Goal: Task Accomplishment & Management: Manage account settings

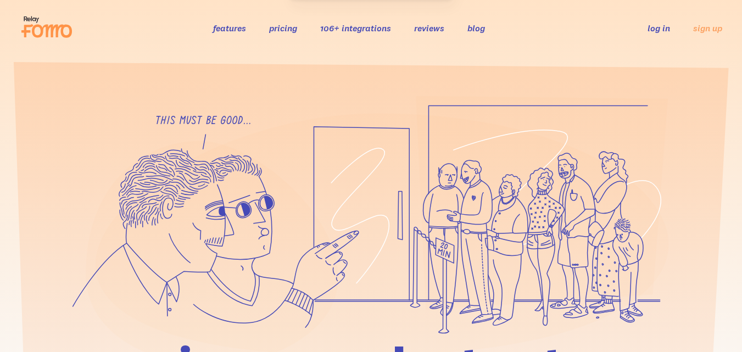
click at [715, 29] on link "sign up" at bounding box center [707, 29] width 29 height 12
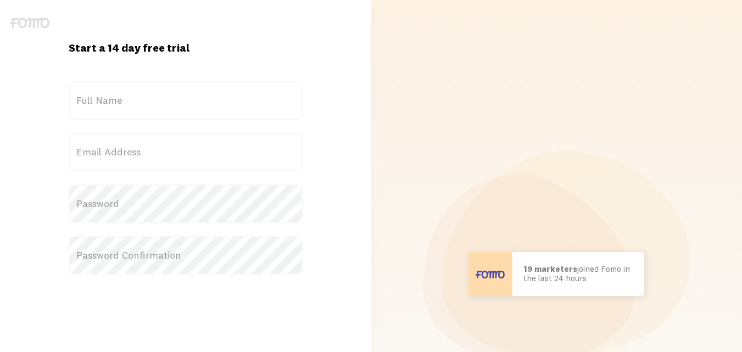
click at [193, 83] on label "Full Name" at bounding box center [186, 100] width 234 height 38
click at [193, 83] on input "Full Name" at bounding box center [186, 100] width 234 height 38
click at [193, 92] on label "Full Name" at bounding box center [186, 100] width 234 height 38
click at [193, 92] on input "Full Name" at bounding box center [186, 100] width 234 height 38
click at [232, 126] on form "Title [PERSON_NAME] Full Name Email Address Password Password Confirmation Cont…" at bounding box center [186, 242] width 234 height 322
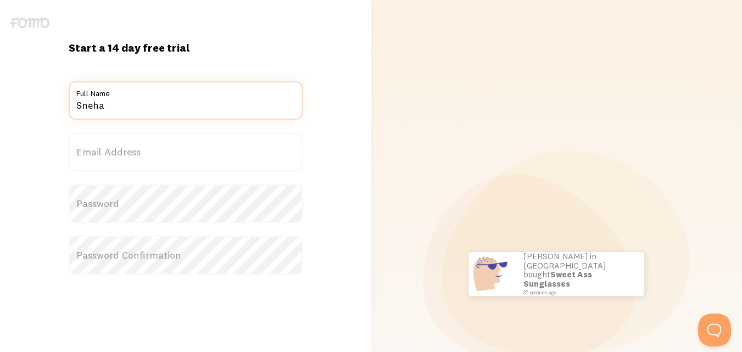
click at [224, 106] on input "Sneha" at bounding box center [186, 100] width 234 height 38
type input "[PERSON_NAME]"
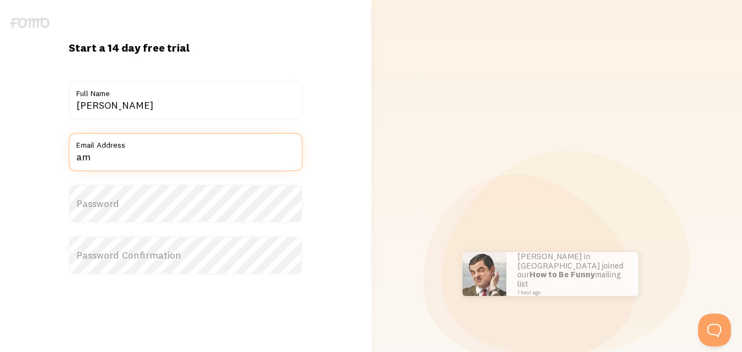
type input "a"
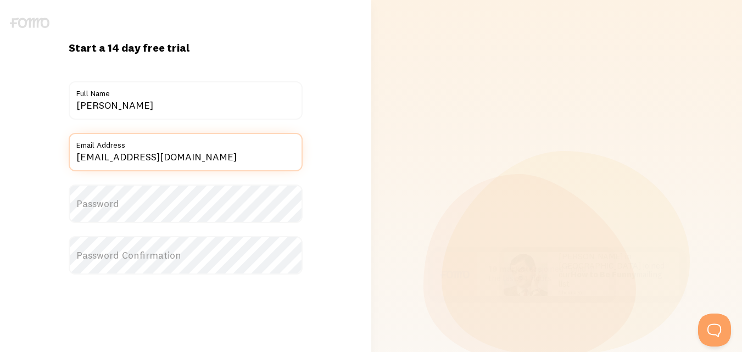
type input "[EMAIL_ADDRESS][DOMAIN_NAME]"
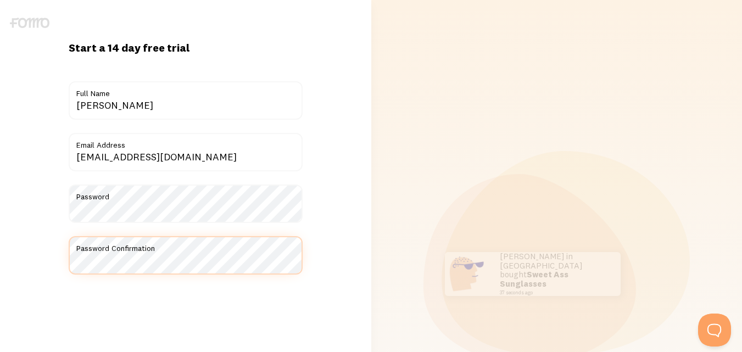
scroll to position [110, 0]
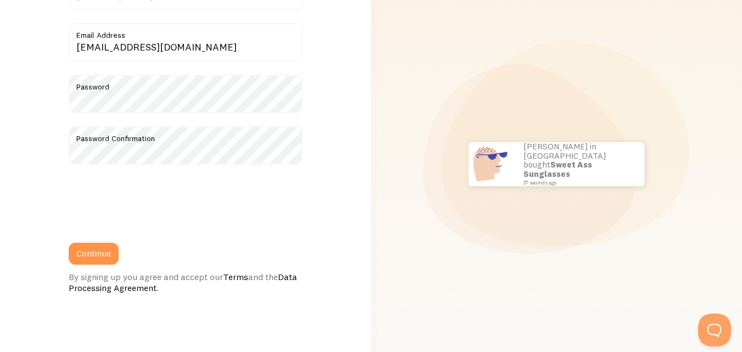
click at [99, 249] on button "Continue" at bounding box center [94, 254] width 50 height 22
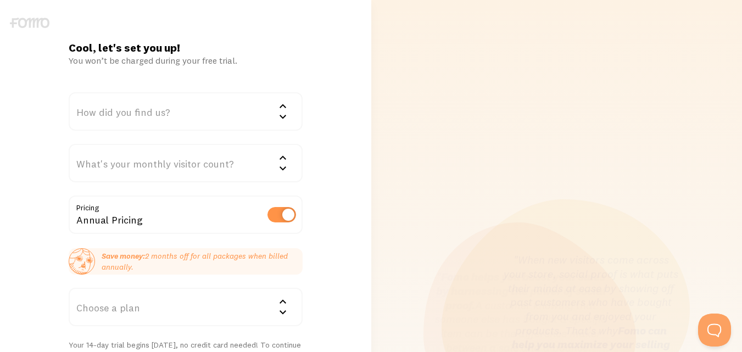
click at [235, 117] on div "How did you find us?" at bounding box center [186, 111] width 234 height 38
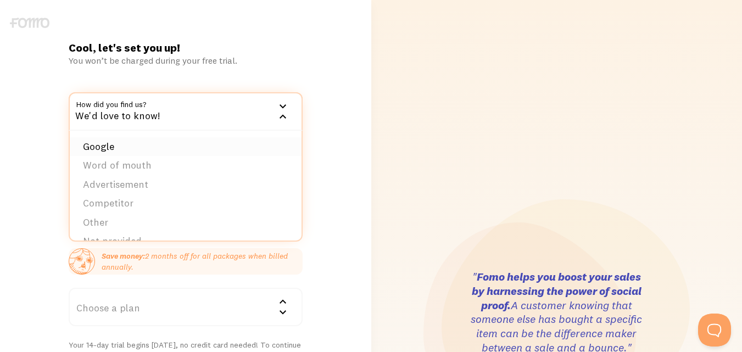
click at [220, 154] on li "Google" at bounding box center [186, 146] width 232 height 19
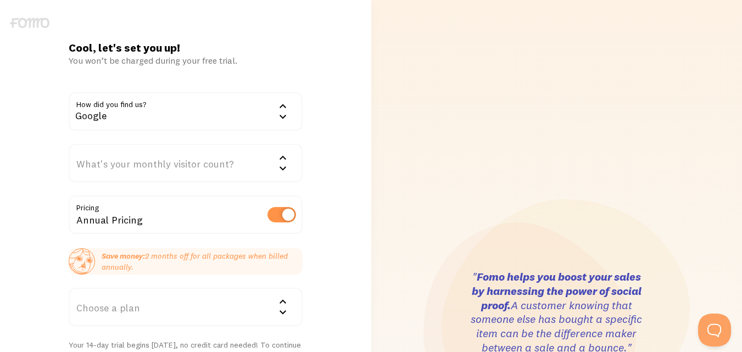
click at [244, 161] on div "What's your monthly visitor count?" at bounding box center [186, 163] width 234 height 38
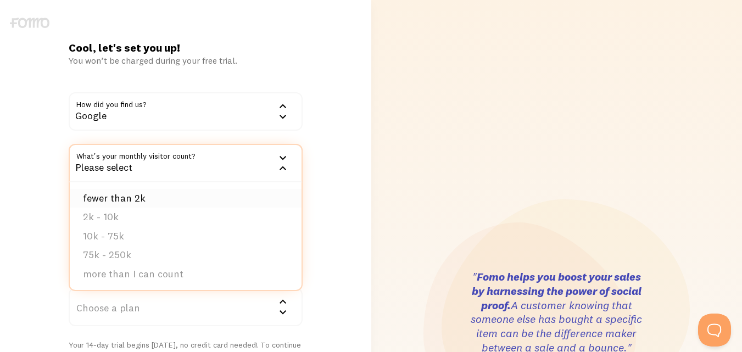
click at [238, 202] on li "fewer than 2k" at bounding box center [186, 198] width 232 height 19
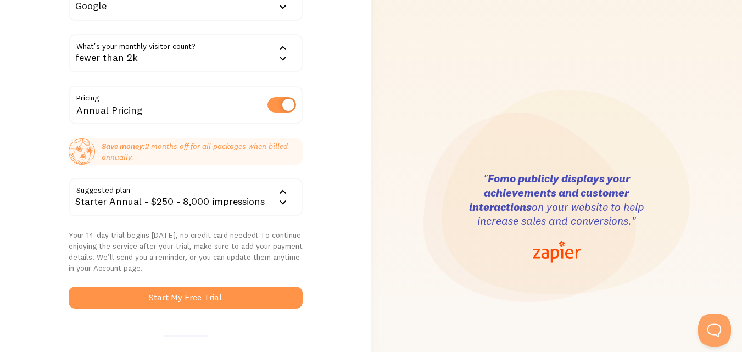
scroll to position [220, 0]
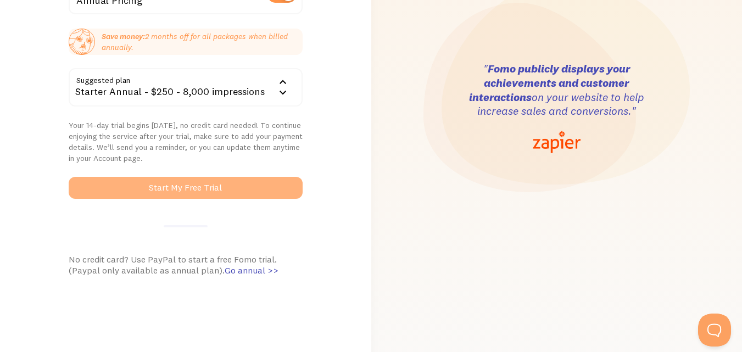
click at [259, 194] on button "Start My Free Trial" at bounding box center [186, 188] width 234 height 22
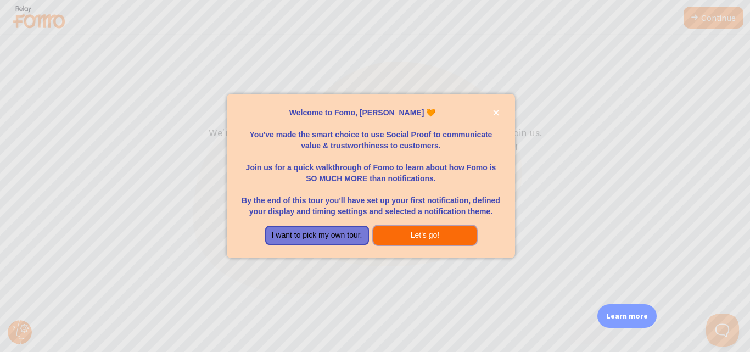
click at [430, 231] on button "Let's go!" at bounding box center [426, 236] width 104 height 20
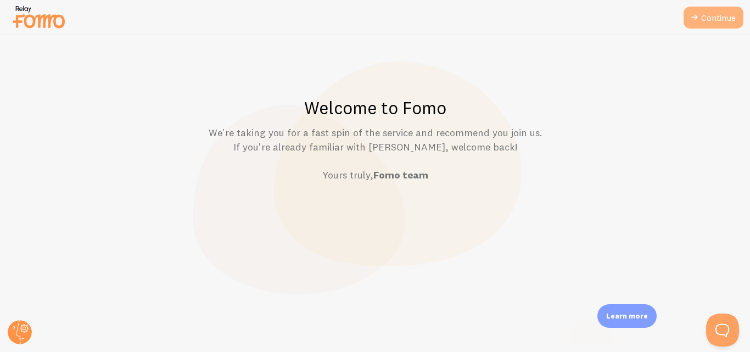
click at [710, 9] on link "Continue" at bounding box center [714, 18] width 60 height 22
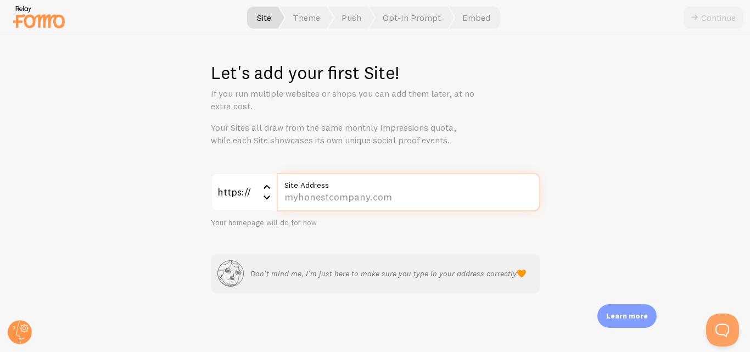
click at [328, 192] on input "Site Address" at bounding box center [409, 192] width 264 height 38
paste input "gurllandpearl.in/"
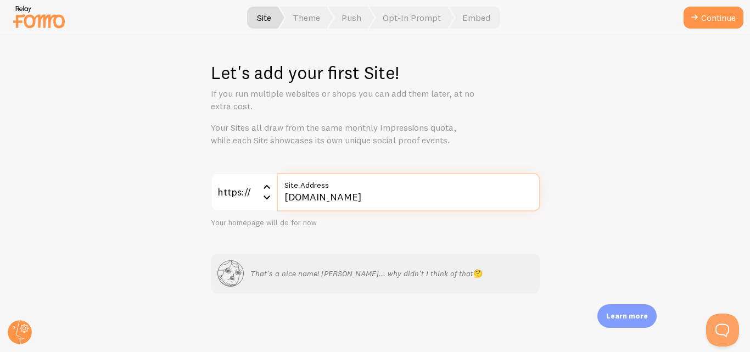
type input "gurllandpearl.in"
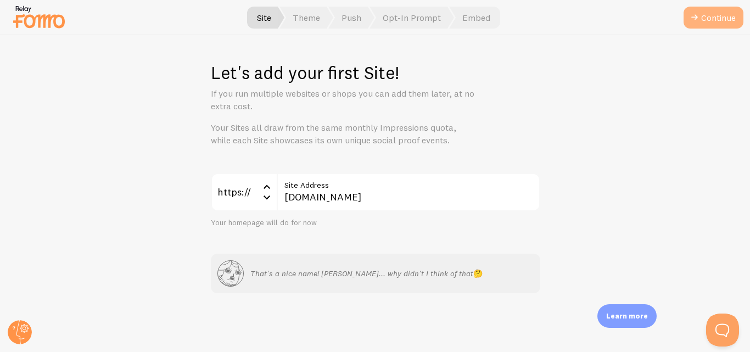
click at [688, 22] on icon "submit" at bounding box center [694, 17] width 13 height 13
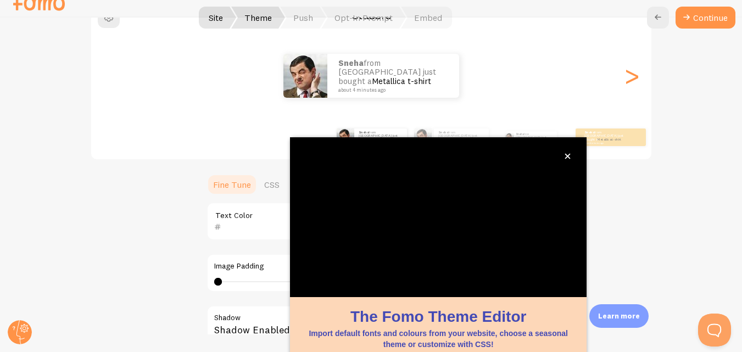
scroll to position [119, 0]
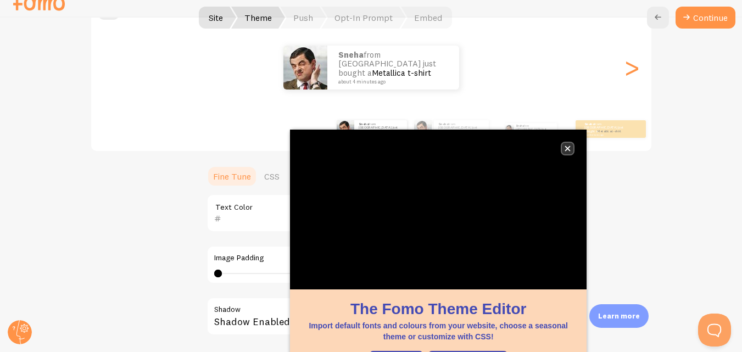
click at [572, 150] on button "close," at bounding box center [568, 149] width 12 height 12
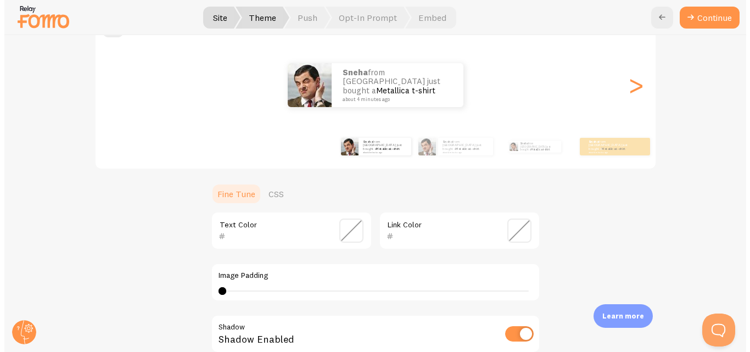
scroll to position [0, 0]
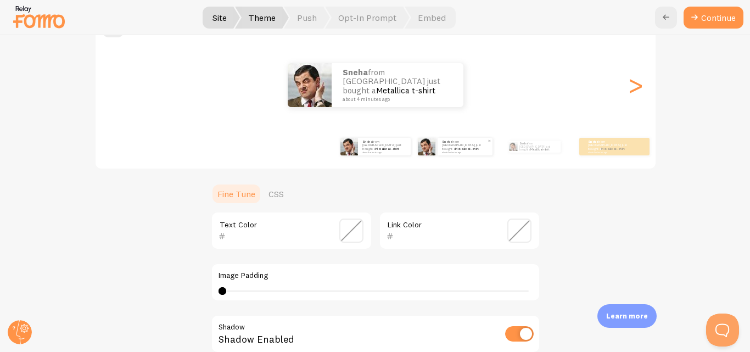
click at [456, 149] on link "Metallica t-shirt" at bounding box center [467, 149] width 24 height 4
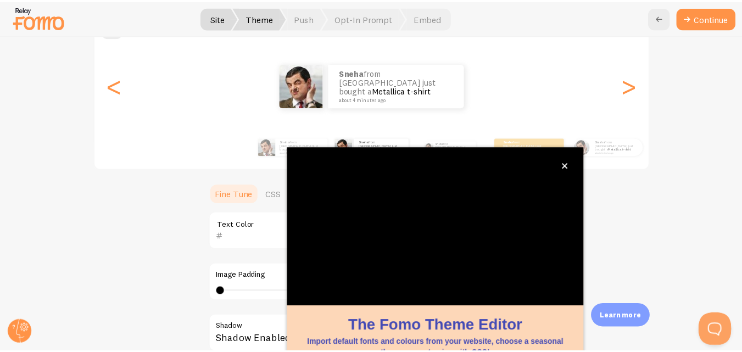
scroll to position [3, 0]
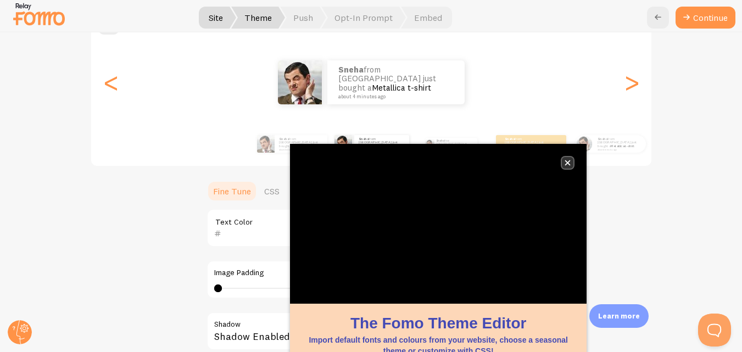
click at [571, 166] on button "close," at bounding box center [568, 163] width 12 height 12
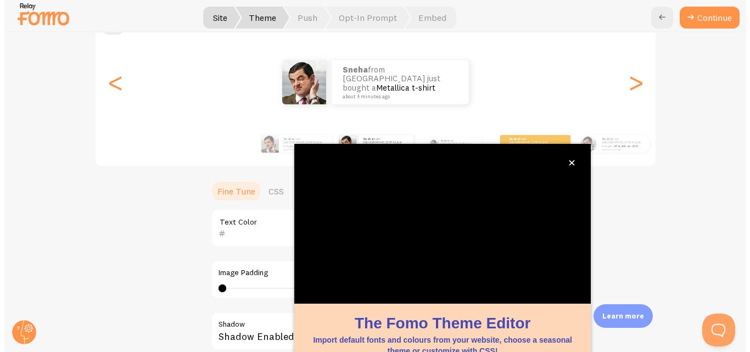
scroll to position [0, 0]
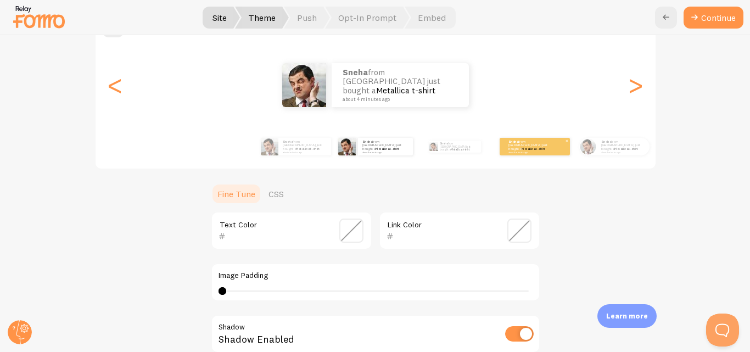
click at [510, 154] on div "Sneha from India just bought a Metallica t-shirt about 4 minutes ago" at bounding box center [535, 147] width 70 height 18
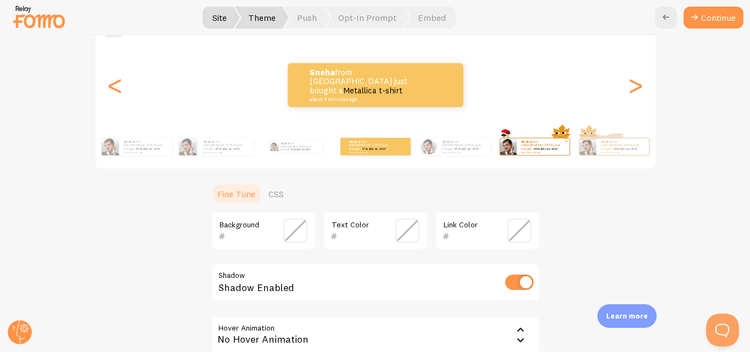
click at [534, 153] on div "Sneha from India just bought a Metallica t-shirt about 4 minutes ago" at bounding box center [543, 146] width 53 height 16
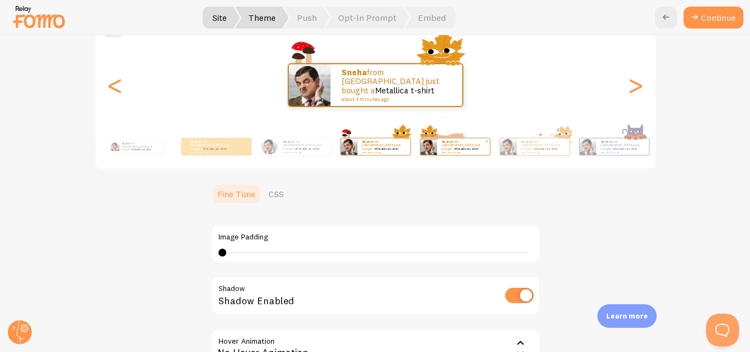
click at [470, 154] on div "Sneha from India just bought a Metallica t-shirt about 4 minutes ago" at bounding box center [463, 146] width 53 height 16
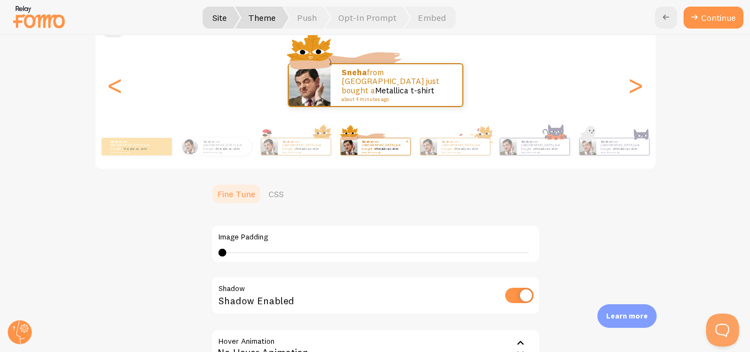
click at [410, 154] on div "Sneha from India just bought a Metallica t-shirt about 4 minutes ago" at bounding box center [384, 146] width 53 height 16
click at [207, 157] on div "Sneha from India just bought a Metallica t-shirt about 4 minutes ago" at bounding box center [216, 146] width 71 height 31
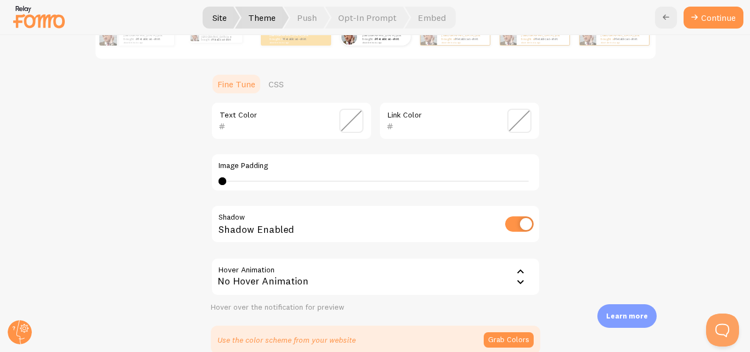
scroll to position [338, 0]
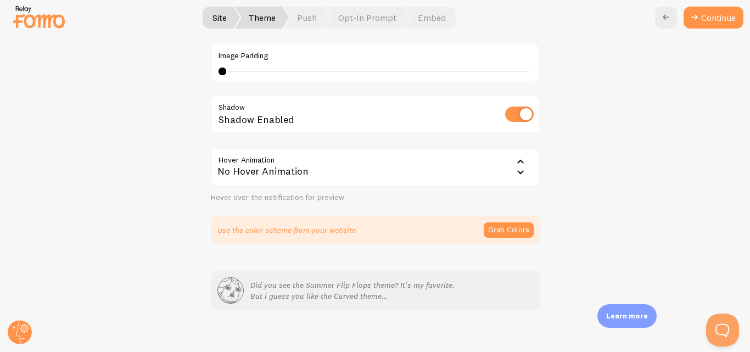
click at [517, 161] on icon at bounding box center [520, 162] width 7 height 4
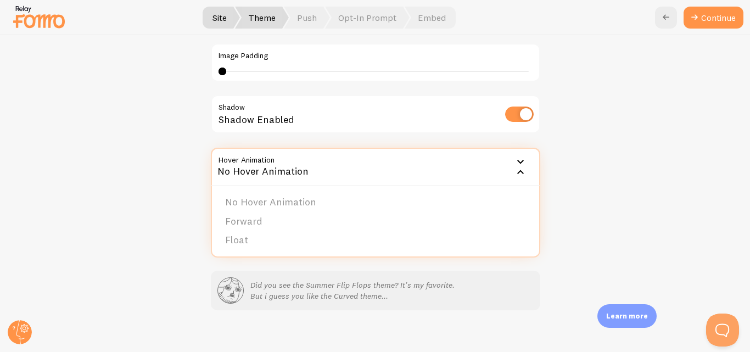
click at [517, 161] on icon at bounding box center [520, 161] width 13 height 13
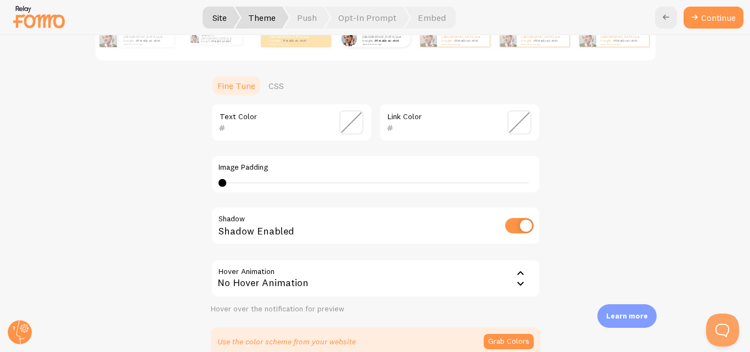
scroll to position [119, 0]
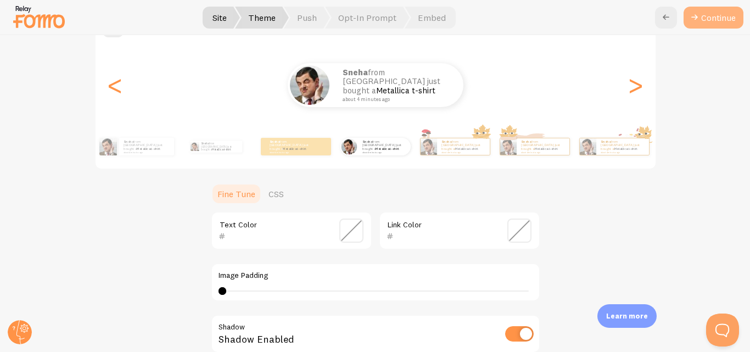
click at [714, 24] on button "Continue" at bounding box center [714, 18] width 60 height 22
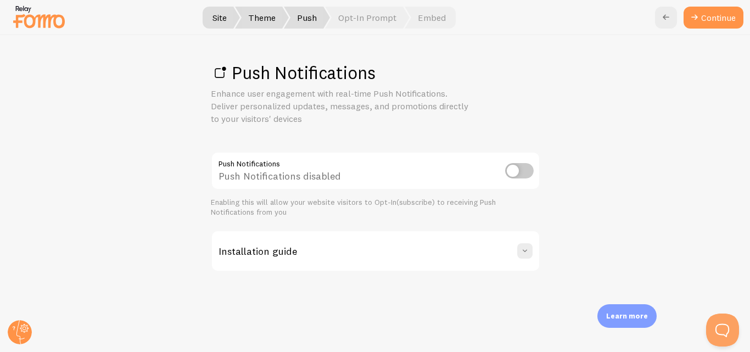
click at [528, 165] on input "checkbox" at bounding box center [519, 170] width 29 height 15
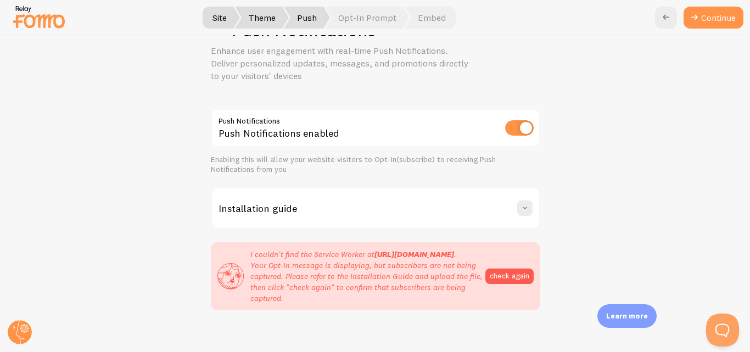
scroll to position [65, 0]
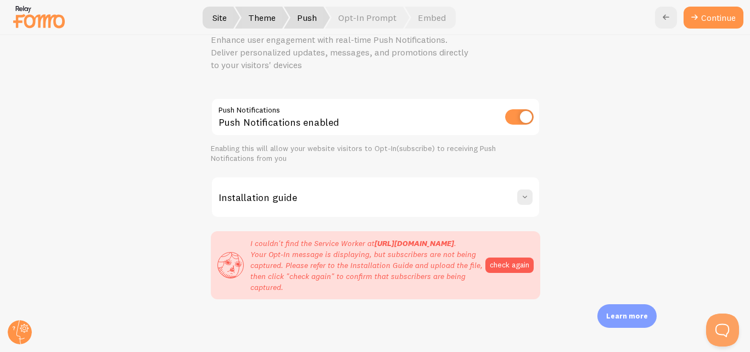
click at [509, 109] on input "checkbox" at bounding box center [519, 116] width 29 height 15
checkbox input "false"
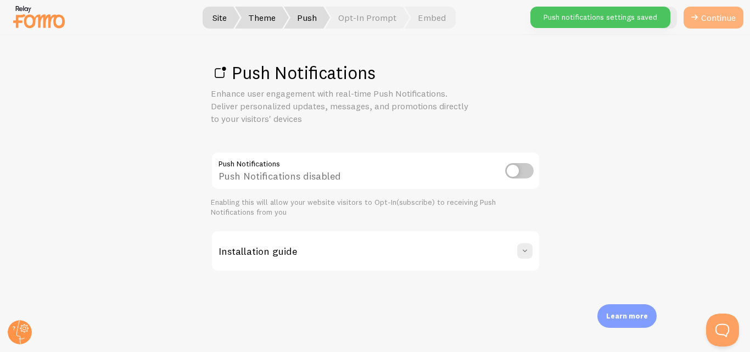
click at [726, 15] on link "Continue" at bounding box center [714, 18] width 60 height 22
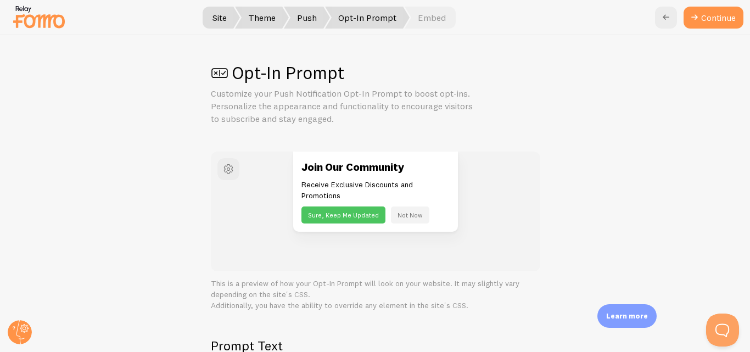
click at [404, 213] on button "Not Now" at bounding box center [410, 215] width 38 height 17
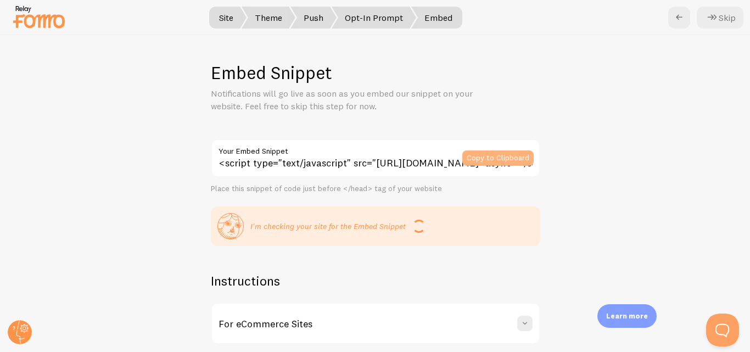
click at [517, 155] on button "Copy to Clipboard" at bounding box center [498, 158] width 71 height 15
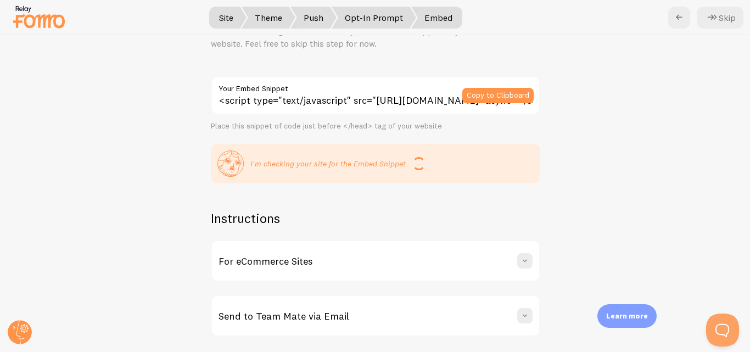
scroll to position [87, 0]
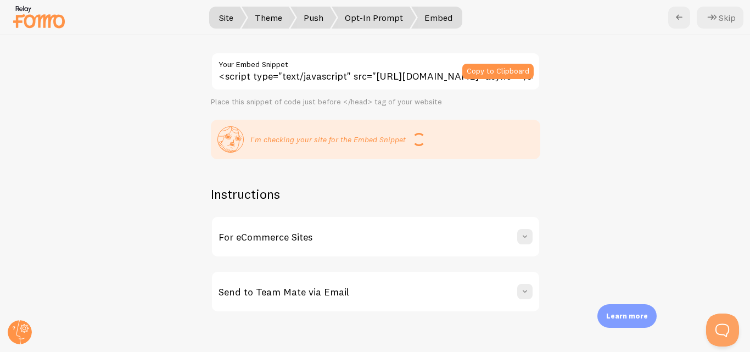
click at [512, 235] on div "For eCommerce Sites" at bounding box center [375, 237] width 327 height 40
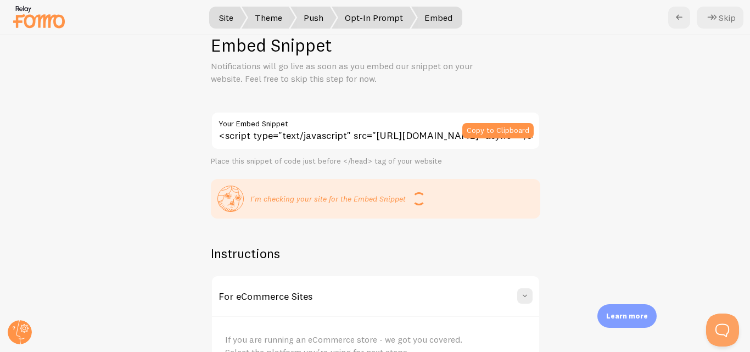
scroll to position [2, 0]
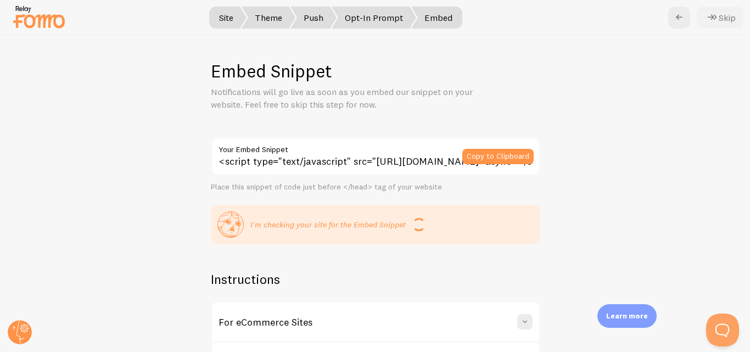
click at [725, 14] on button "Skip" at bounding box center [720, 18] width 47 height 22
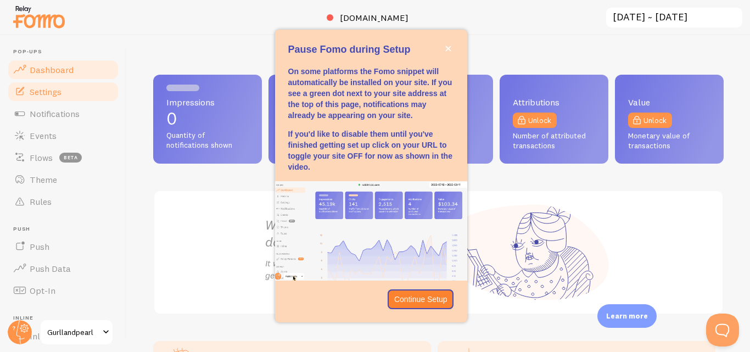
click at [58, 92] on span "Settings" at bounding box center [46, 91] width 32 height 11
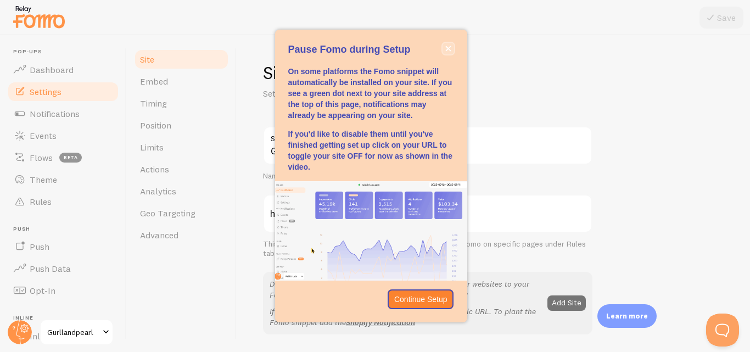
click at [454, 48] on button "close," at bounding box center [449, 49] width 12 height 12
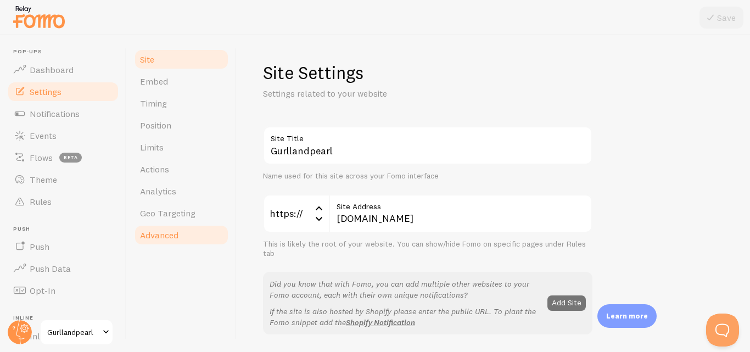
click at [177, 231] on span "Advanced" at bounding box center [159, 235] width 38 height 11
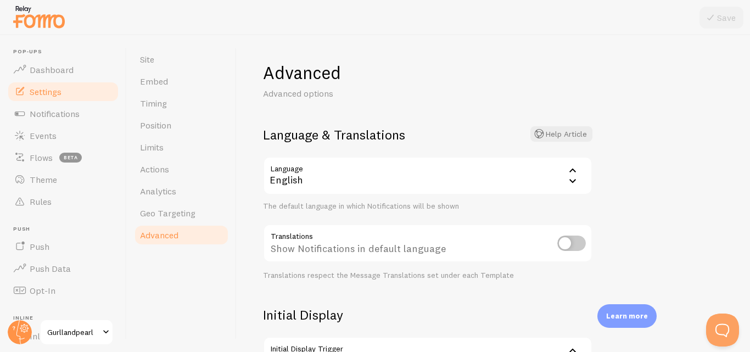
click at [584, 246] on input "checkbox" at bounding box center [572, 243] width 29 height 15
checkbox input "true"
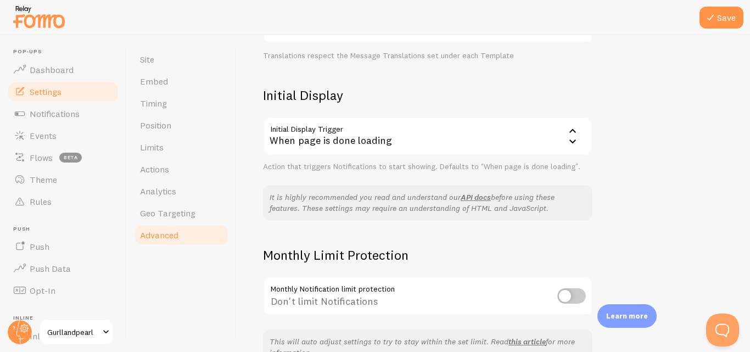
scroll to position [285, 0]
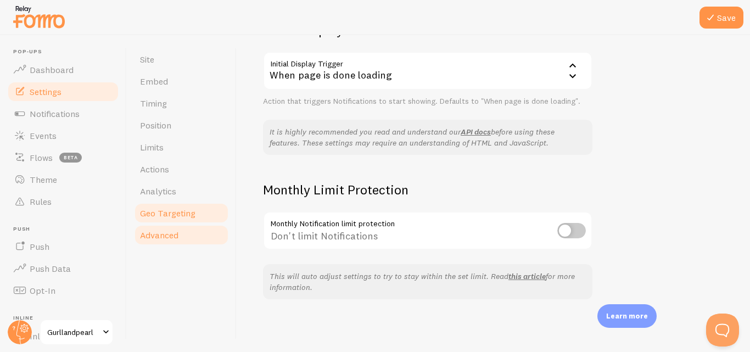
click at [150, 219] on link "Geo Targeting" at bounding box center [181, 213] width 96 height 22
click at [709, 22] on icon at bounding box center [710, 17] width 13 height 13
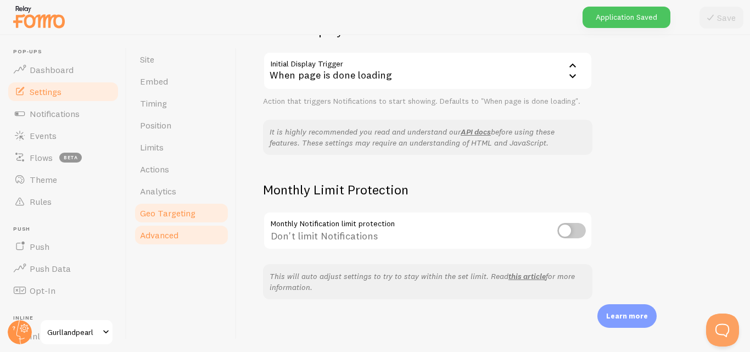
click at [161, 217] on span "Geo Targeting" at bounding box center [167, 213] width 55 height 11
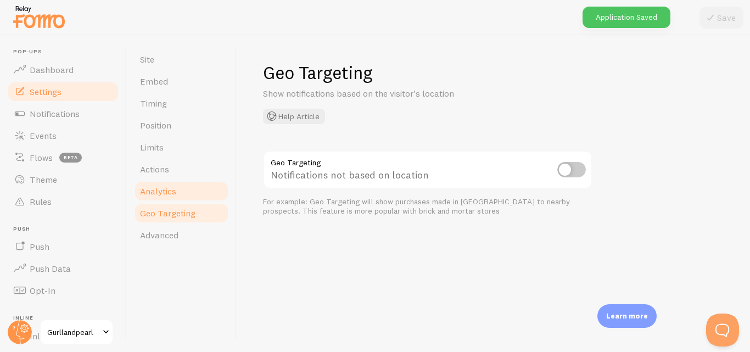
click at [155, 194] on span "Analytics" at bounding box center [158, 191] width 36 height 11
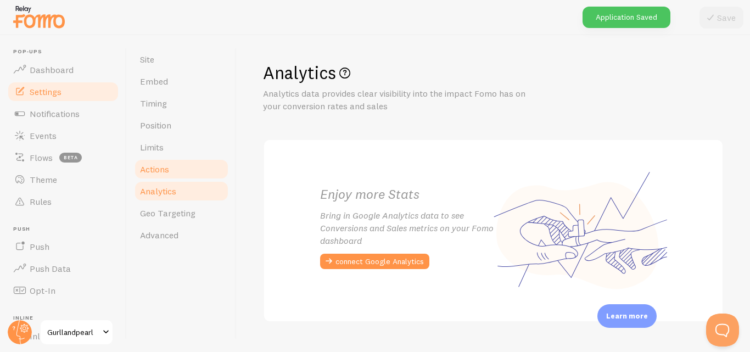
click at [152, 163] on link "Actions" at bounding box center [181, 169] width 96 height 22
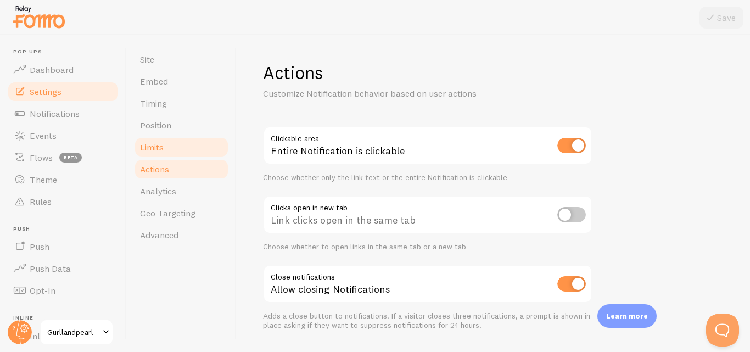
click at [152, 144] on span "Limits" at bounding box center [152, 147] width 24 height 11
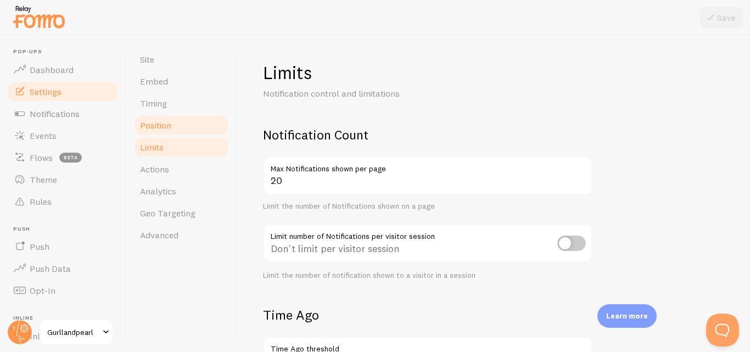
click at [155, 133] on link "Position" at bounding box center [181, 125] width 96 height 22
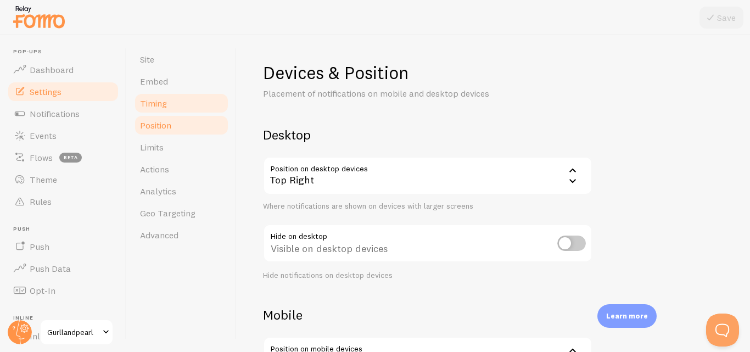
click at [155, 111] on link "Timing" at bounding box center [181, 103] width 96 height 22
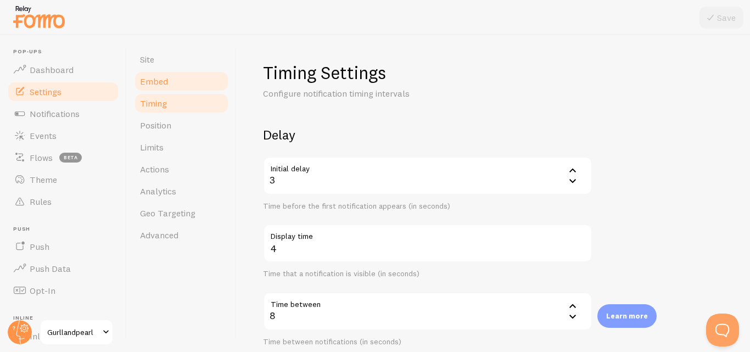
click at [154, 76] on span "Embed" at bounding box center [154, 81] width 28 height 11
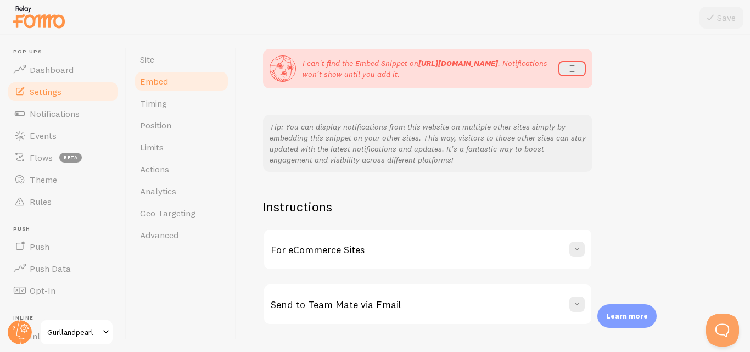
scroll to position [183, 0]
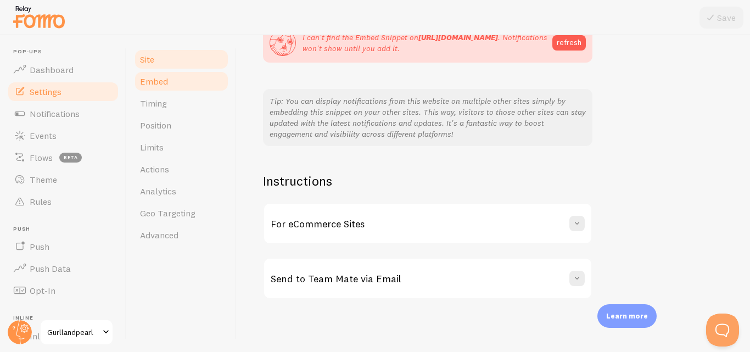
click at [175, 66] on link "Site" at bounding box center [181, 59] width 96 height 22
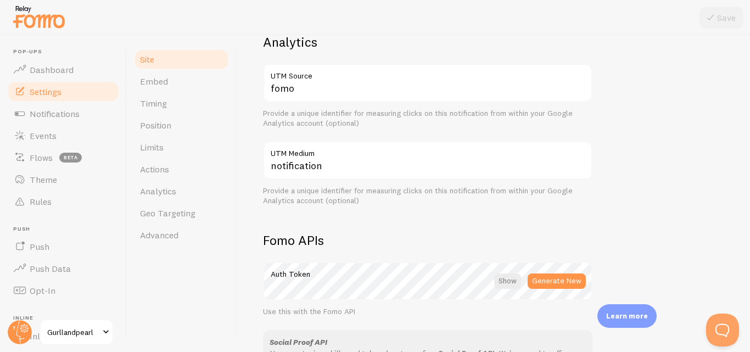
scroll to position [549, 0]
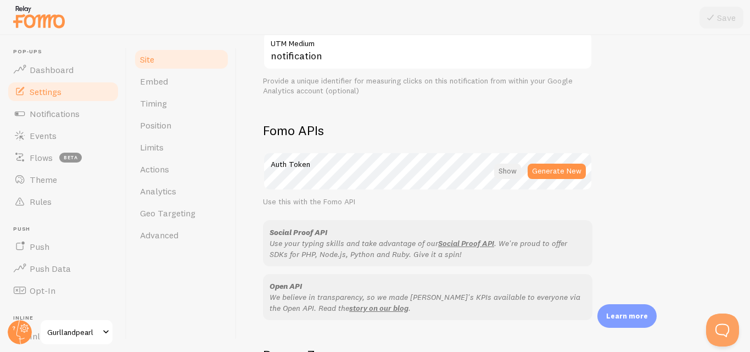
click at [521, 172] on div at bounding box center [507, 171] width 27 height 15
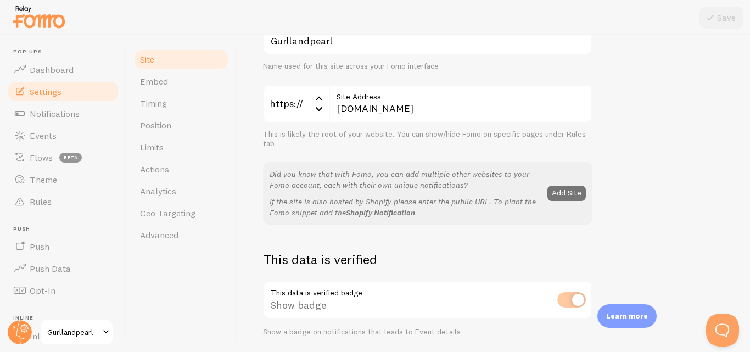
scroll to position [0, 0]
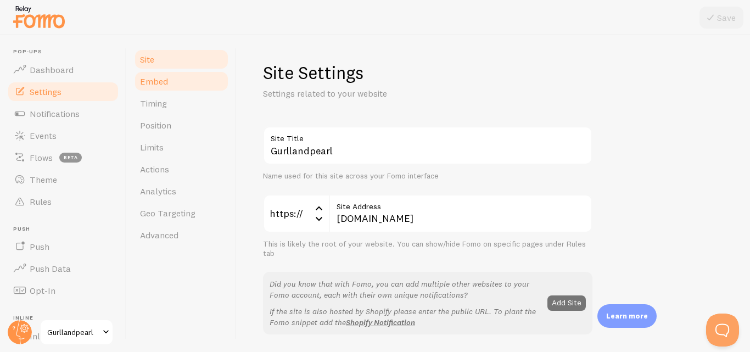
click at [207, 87] on link "Embed" at bounding box center [181, 81] width 96 height 22
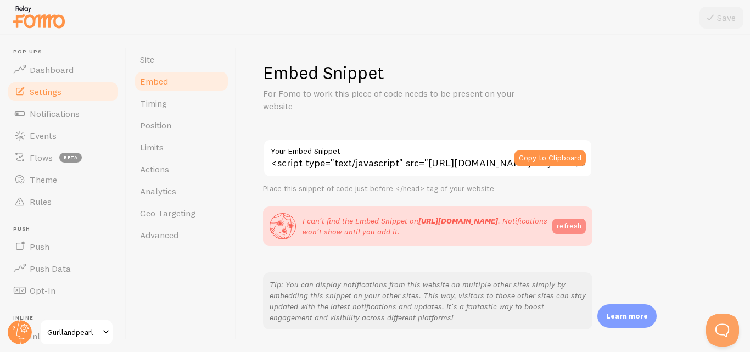
click at [569, 226] on button "refresh" at bounding box center [570, 226] width 34 height 15
click at [530, 151] on button "Copy to Clipboard" at bounding box center [550, 158] width 71 height 15
click at [561, 222] on button "refresh" at bounding box center [570, 226] width 34 height 15
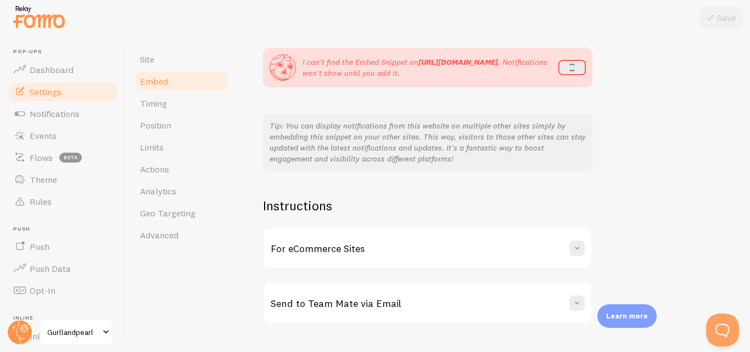
scroll to position [183, 0]
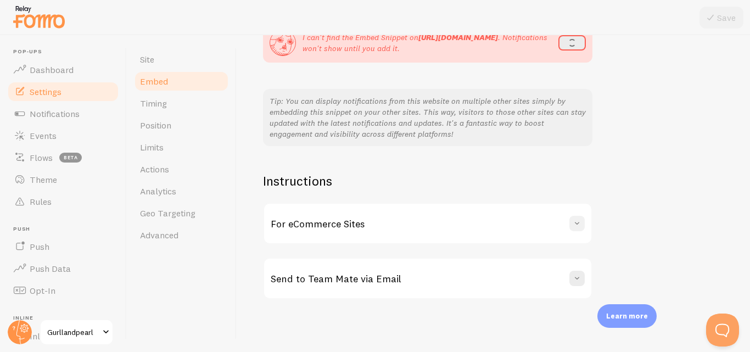
click at [578, 225] on span at bounding box center [577, 223] width 11 height 11
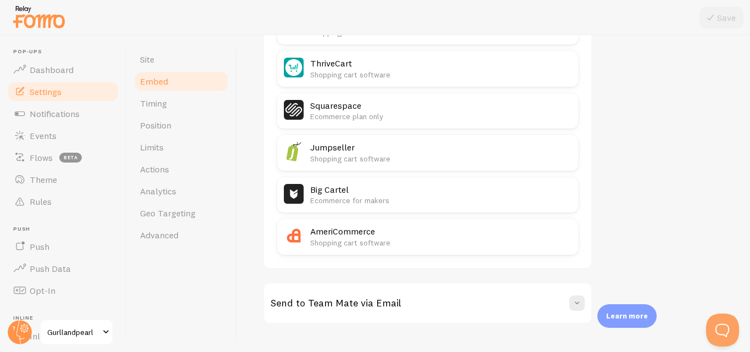
scroll to position [757, 0]
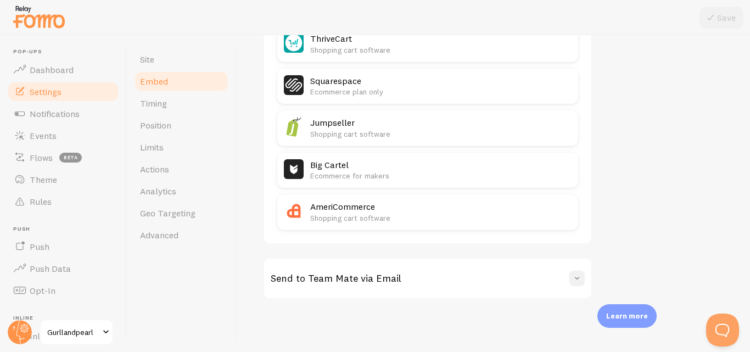
click at [584, 280] on button at bounding box center [577, 278] width 15 height 15
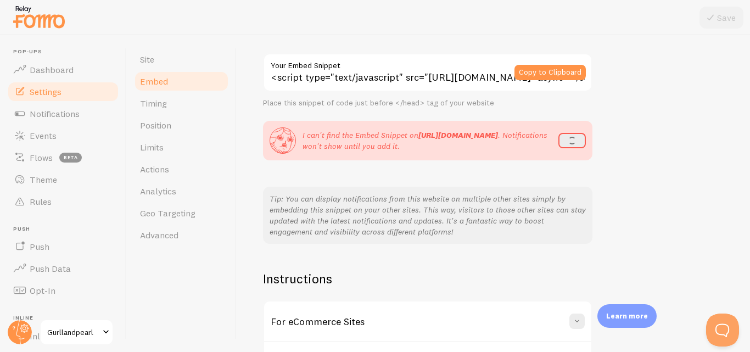
scroll to position [83, 0]
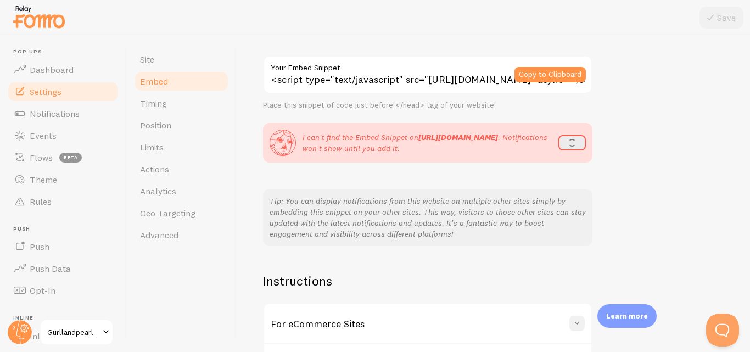
click at [578, 316] on button at bounding box center [577, 323] width 15 height 15
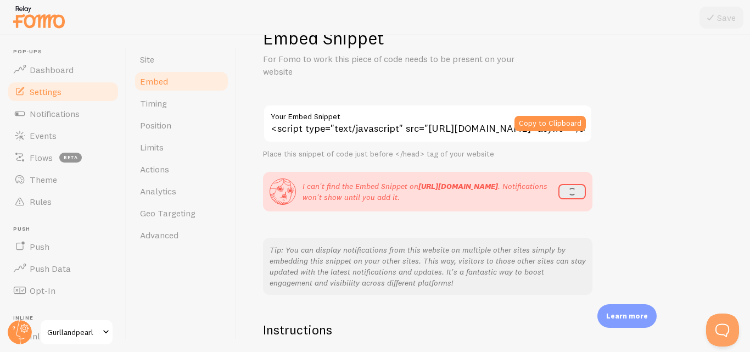
scroll to position [0, 0]
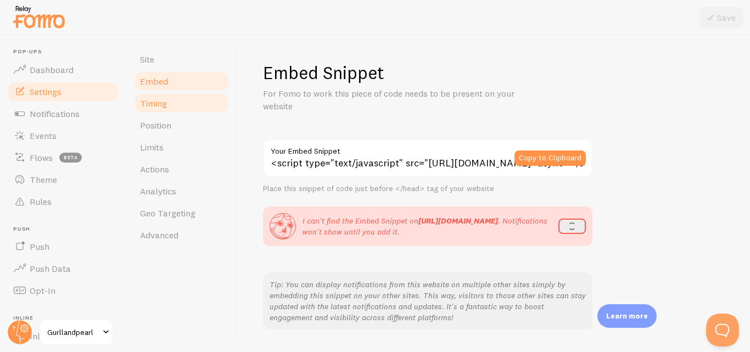
click at [210, 96] on link "Timing" at bounding box center [181, 103] width 96 height 22
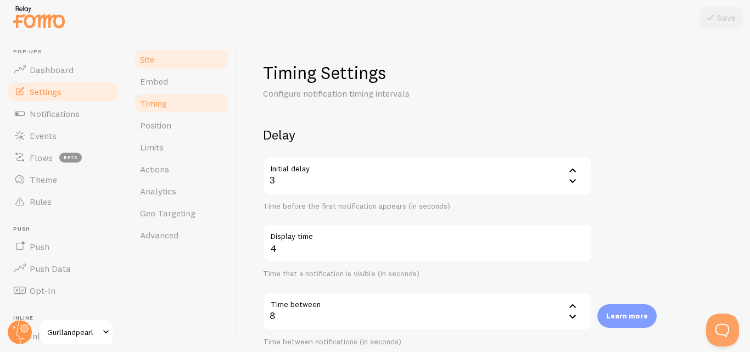
click at [174, 69] on link "Site" at bounding box center [181, 59] width 96 height 22
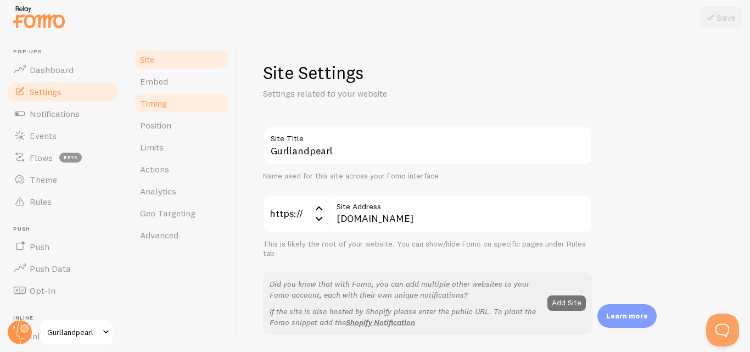
click at [166, 92] on link "Timing" at bounding box center [181, 103] width 96 height 22
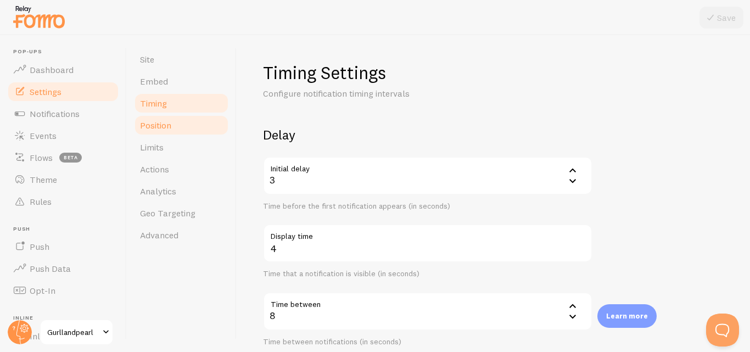
click at [163, 116] on link "Position" at bounding box center [181, 125] width 96 height 22
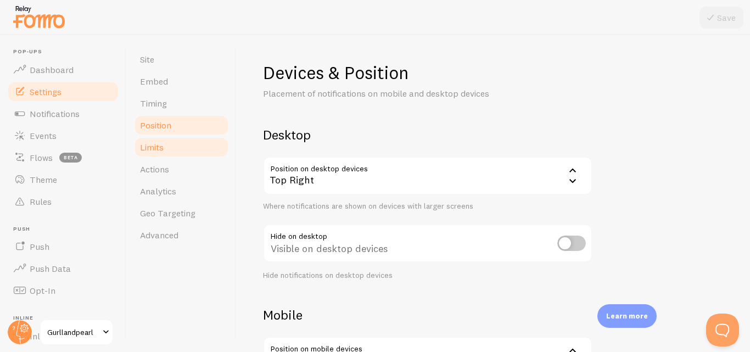
click at [160, 141] on link "Limits" at bounding box center [181, 147] width 96 height 22
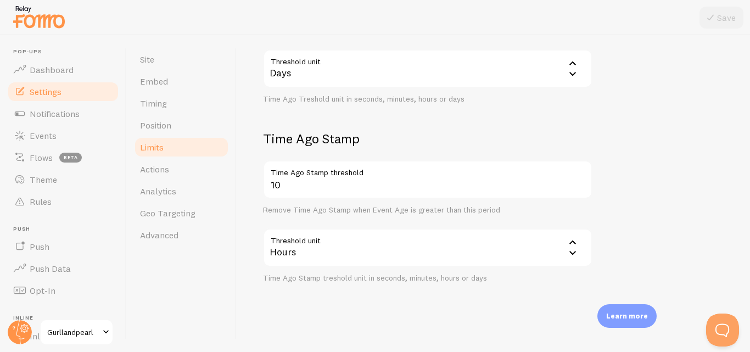
scroll to position [360, 0]
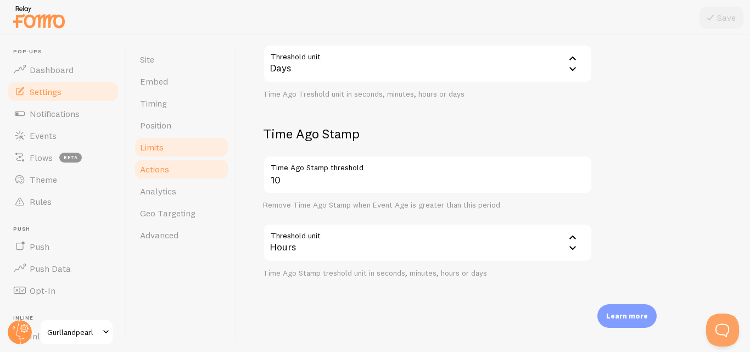
click at [177, 166] on link "Actions" at bounding box center [181, 169] width 96 height 22
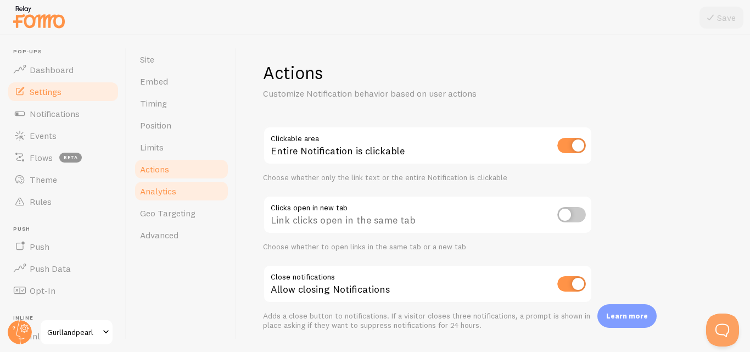
click at [171, 185] on link "Analytics" at bounding box center [181, 191] width 96 height 22
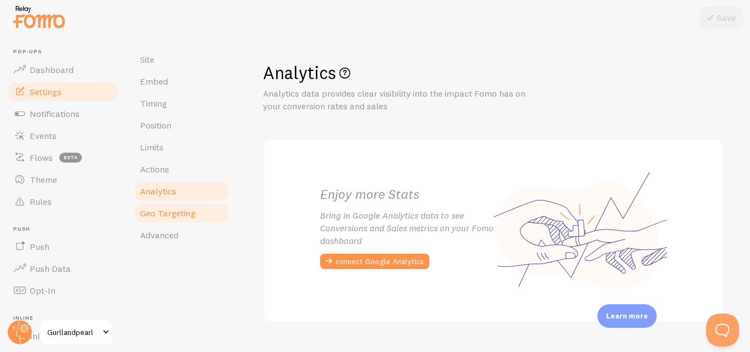
click at [174, 211] on span "Geo Targeting" at bounding box center [167, 213] width 55 height 11
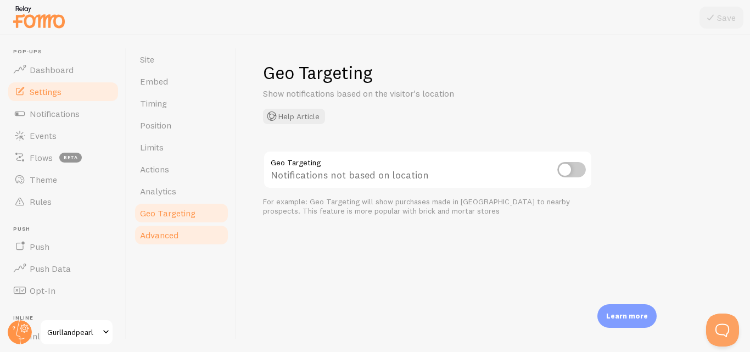
click at [173, 240] on span "Advanced" at bounding box center [159, 235] width 38 height 11
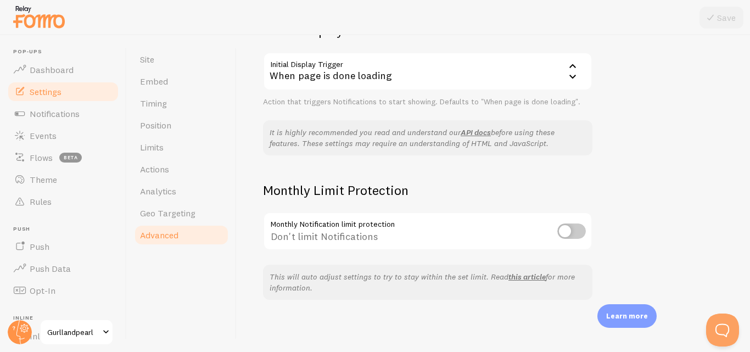
scroll to position [285, 0]
click at [64, 113] on span "Notifications" at bounding box center [55, 113] width 50 height 11
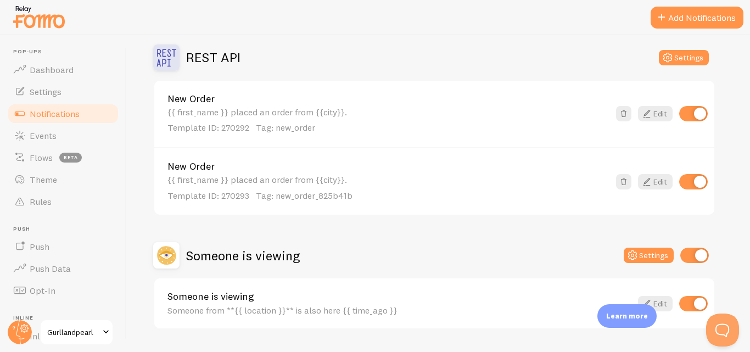
scroll to position [250, 0]
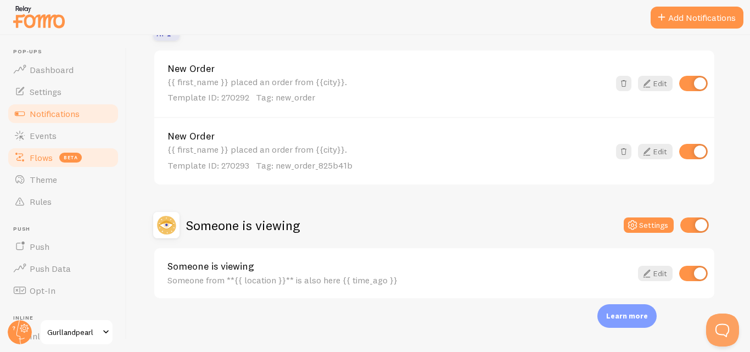
click at [42, 156] on span "Flows" at bounding box center [41, 157] width 23 height 11
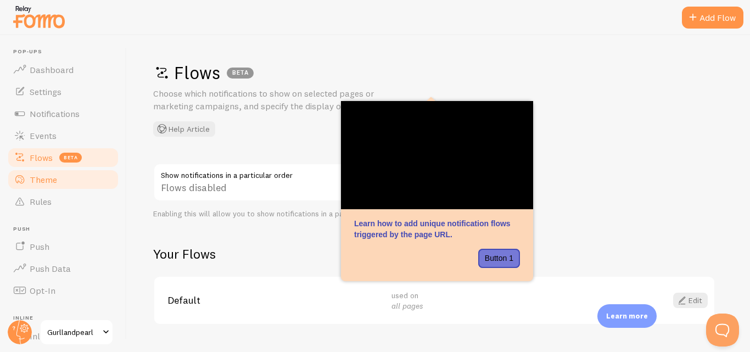
click at [43, 182] on span "Theme" at bounding box center [43, 179] width 27 height 11
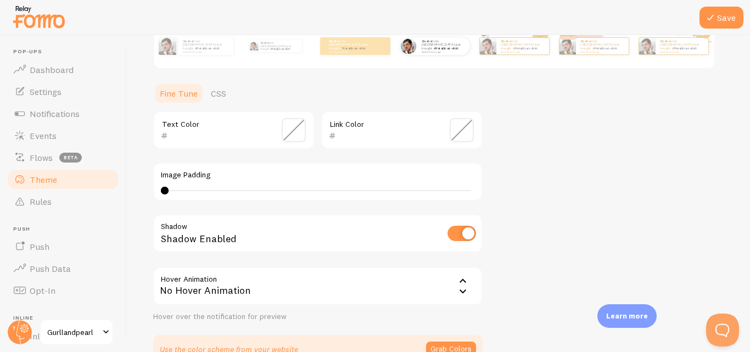
scroll to position [283, 0]
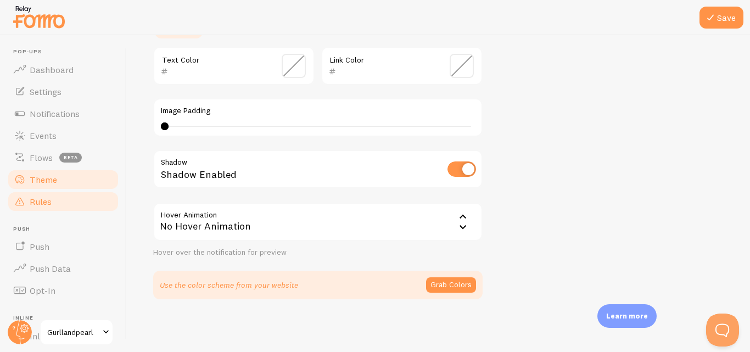
click at [52, 200] on link "Rules" at bounding box center [63, 202] width 113 height 22
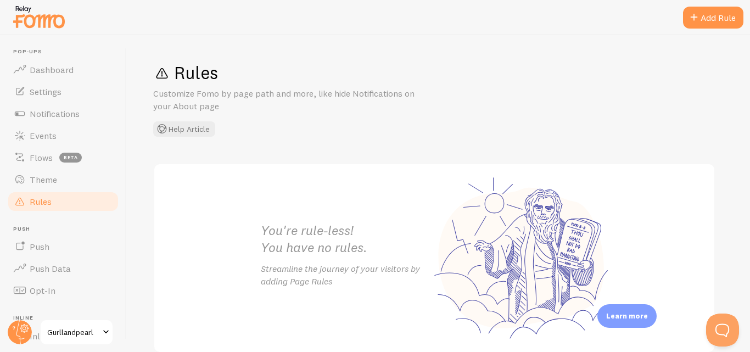
scroll to position [54, 0]
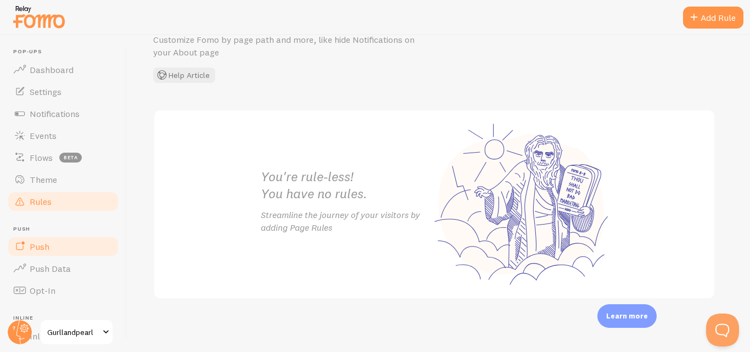
click at [108, 255] on link "Push" at bounding box center [63, 247] width 113 height 22
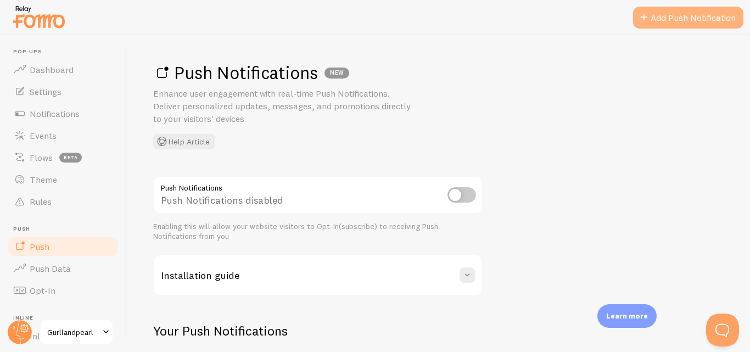
click at [661, 16] on link "Add Push Notification" at bounding box center [688, 18] width 110 height 22
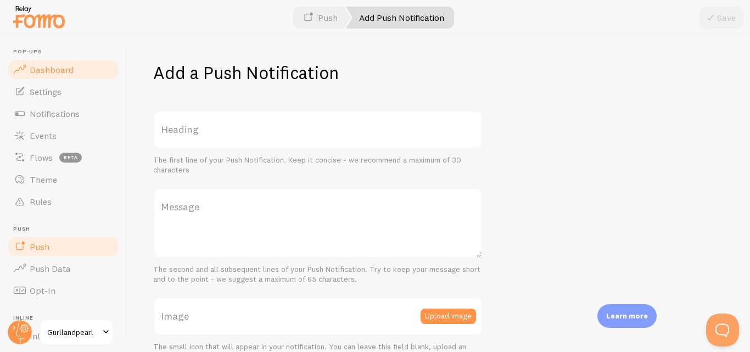
click at [58, 71] on span "Dashboard" at bounding box center [52, 69] width 44 height 11
